Goal: Find specific page/section: Find specific page/section

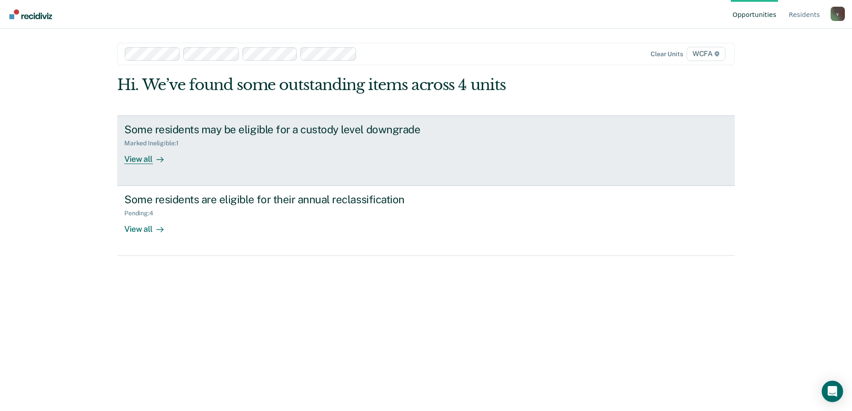
click at [167, 168] on link "Some residents may be eligible for a custody level downgrade Marked Ineligible …" at bounding box center [426, 150] width 618 height 70
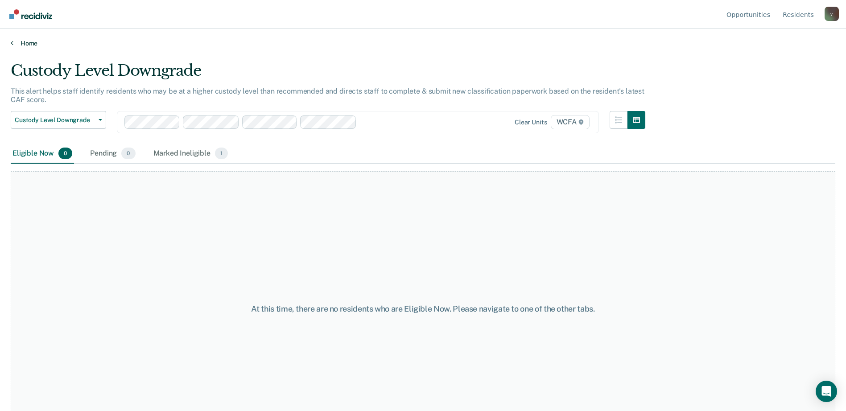
click at [38, 41] on link "Home" at bounding box center [423, 43] width 824 height 8
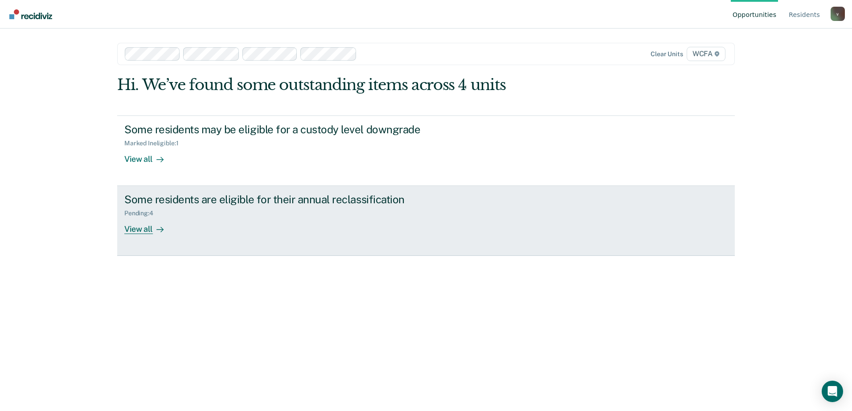
click at [145, 238] on link "Some residents are eligible for their annual reclassification Pending : 4 View …" at bounding box center [426, 221] width 618 height 70
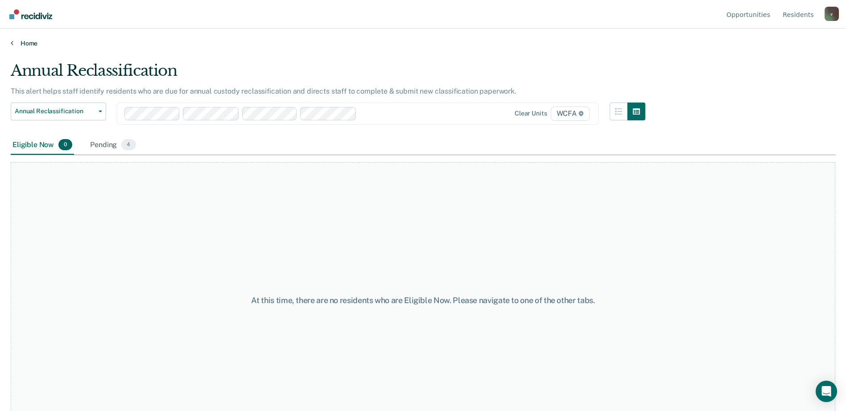
click at [27, 45] on link "Home" at bounding box center [423, 43] width 824 height 8
